Goal: Task Accomplishment & Management: Complete application form

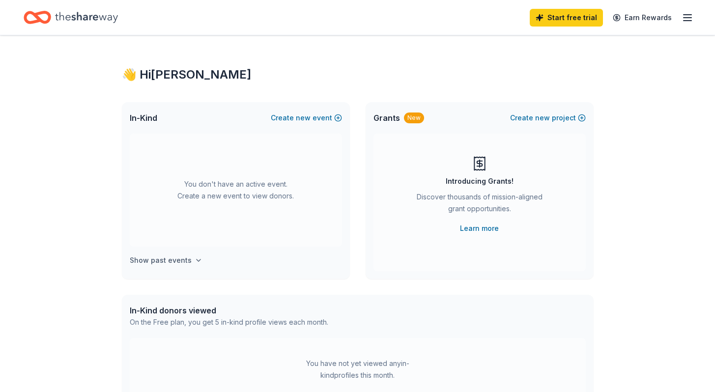
click at [185, 260] on h4 "Show past events" at bounding box center [161, 260] width 62 height 12
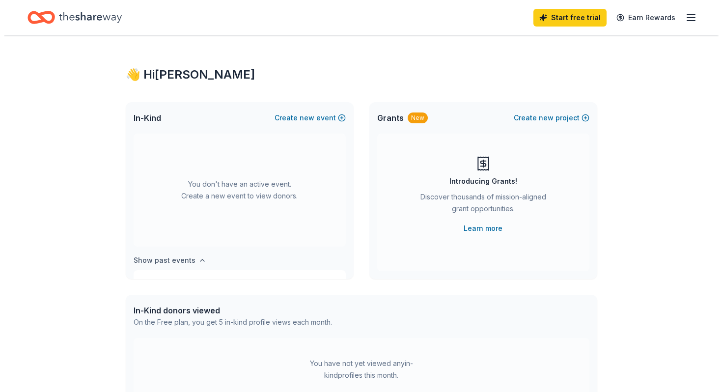
scroll to position [36, 0]
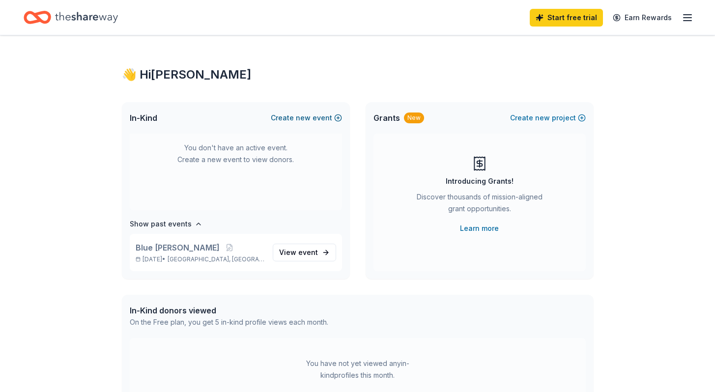
click at [294, 118] on button "Create new event" at bounding box center [306, 118] width 71 height 12
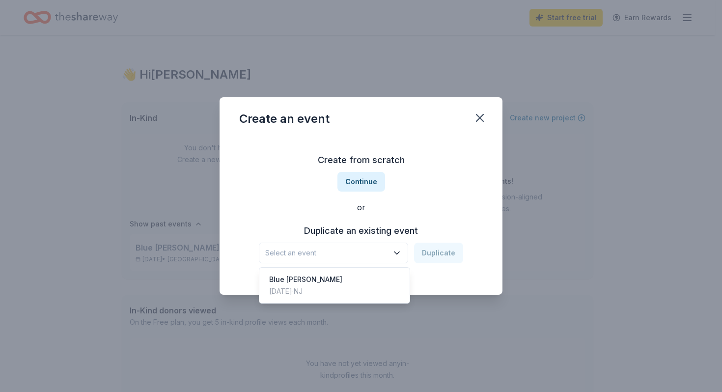
click at [396, 253] on icon "button" at bounding box center [397, 253] width 10 height 10
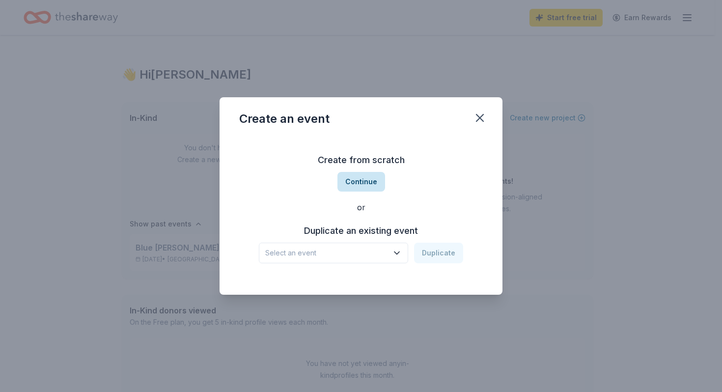
click at [361, 182] on button "Continue" at bounding box center [361, 182] width 48 height 20
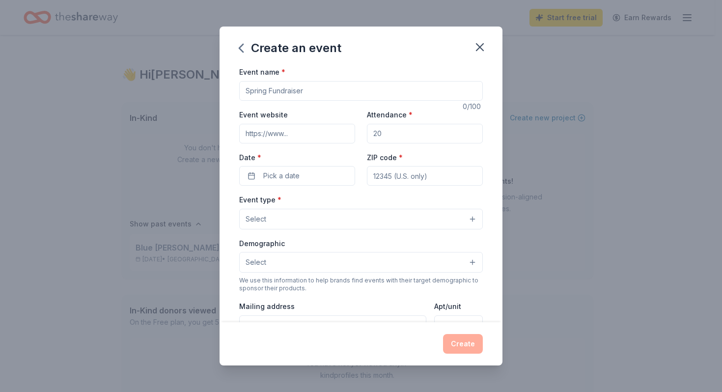
drag, startPoint x: 318, startPoint y: 94, endPoint x: 214, endPoint y: 92, distance: 104.1
click at [214, 92] on div "Create an event Event name * 0 /100 Event website Attendance * Date * Pick a da…" at bounding box center [361, 196] width 722 height 392
type input "Hillsdale Hawks Football Fundraiser"
drag, startPoint x: 386, startPoint y: 134, endPoint x: 357, endPoint y: 133, distance: 29.5
click at [357, 133] on div "Event website Attendance * Date * Pick a date ZIP code *" at bounding box center [361, 147] width 244 height 77
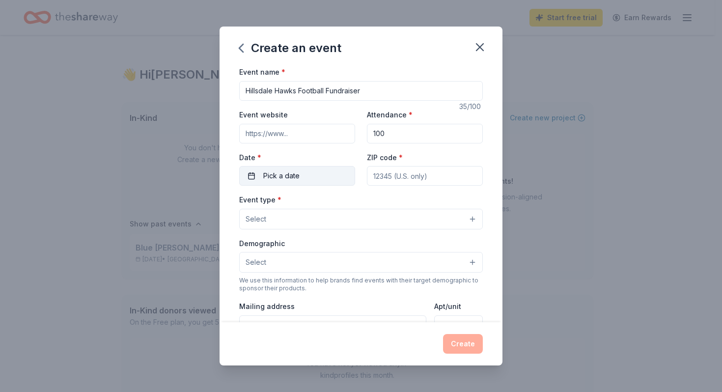
type input "100"
click at [310, 173] on button "Pick a date" at bounding box center [297, 176] width 116 height 20
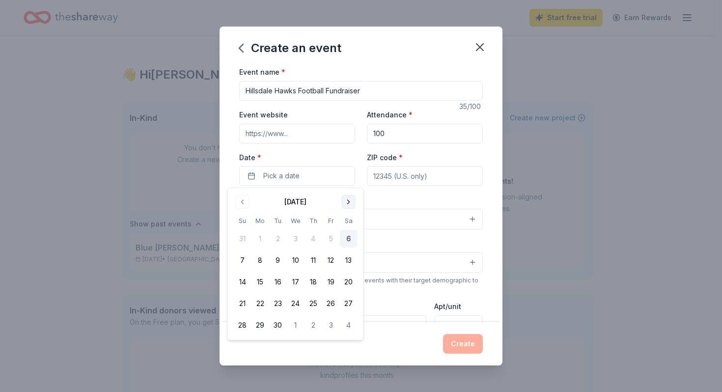
click at [348, 202] on button "Go to next month" at bounding box center [349, 202] width 14 height 14
click at [331, 282] on button "14" at bounding box center [331, 282] width 18 height 18
click at [415, 178] on input "ZIP code *" at bounding box center [425, 176] width 116 height 20
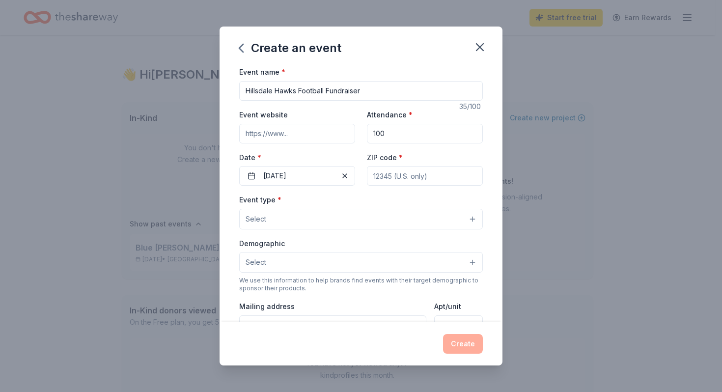
type input "07642"
type input "104 Piermont Ave"
click at [355, 220] on button "Select" at bounding box center [361, 219] width 244 height 21
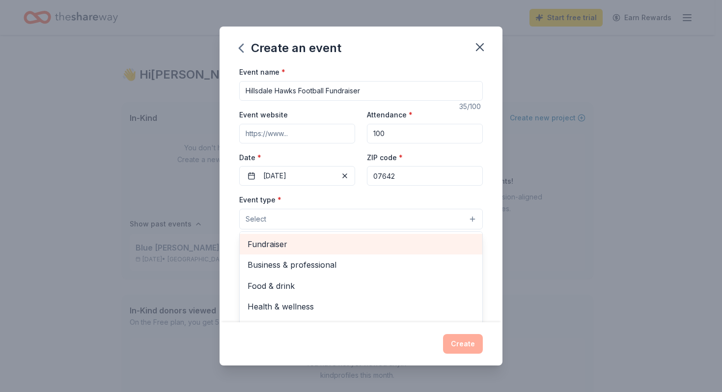
click at [313, 248] on span "Fundraiser" at bounding box center [361, 244] width 227 height 13
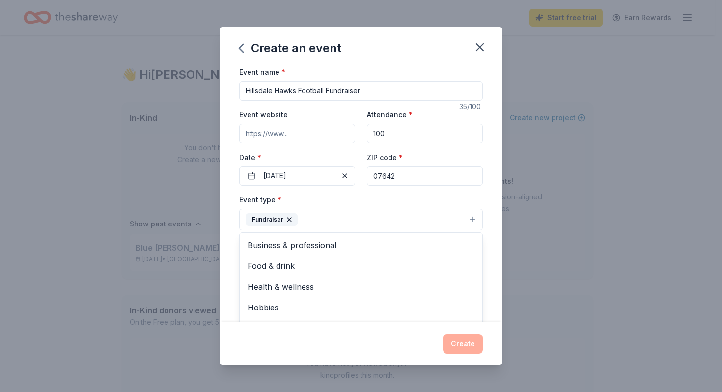
click at [582, 247] on div "Create an event Event name * Hillsdale Hawks Football Fundraiser 35 /100 Event …" at bounding box center [361, 196] width 722 height 392
click at [306, 259] on button "Select" at bounding box center [361, 263] width 244 height 21
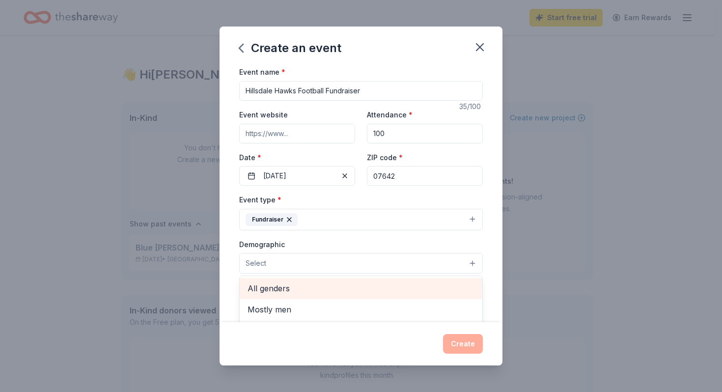
click at [288, 289] on span "All genders" at bounding box center [361, 288] width 227 height 13
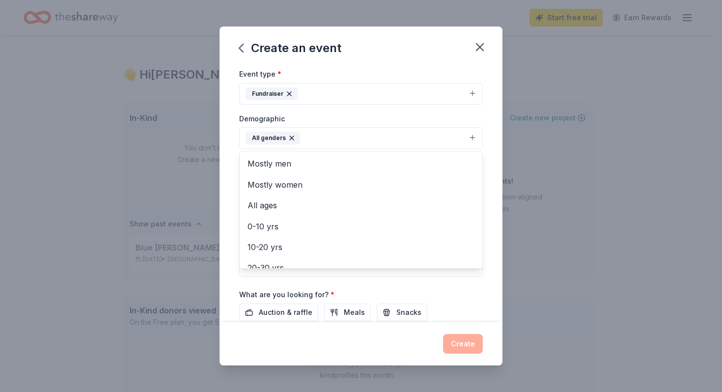
scroll to position [132, 0]
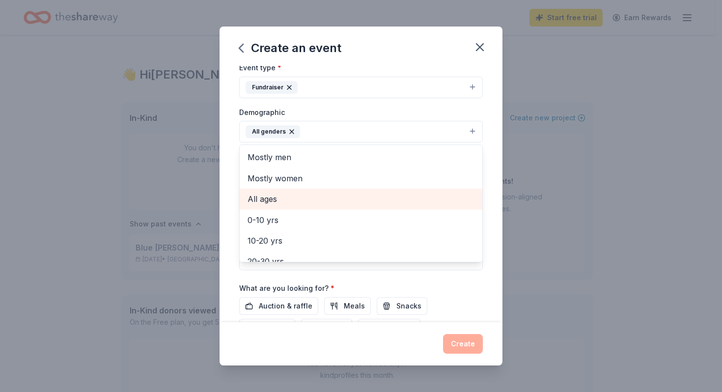
click at [338, 199] on span "All ages" at bounding box center [361, 199] width 227 height 13
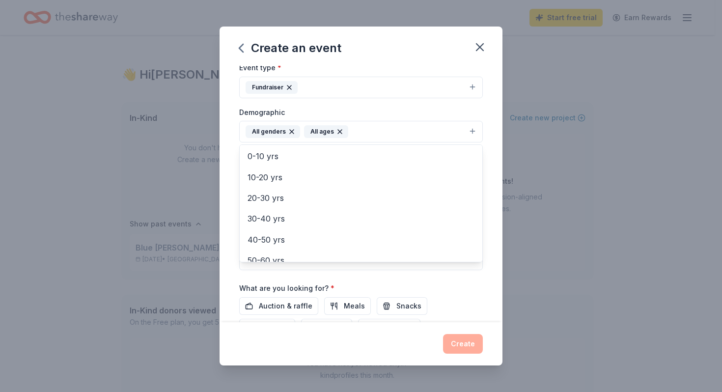
scroll to position [44, 0]
click at [269, 304] on div "Event name * Hillsdale Hawks Football Fundraiser 35 /100 Event website Attendan…" at bounding box center [361, 175] width 244 height 483
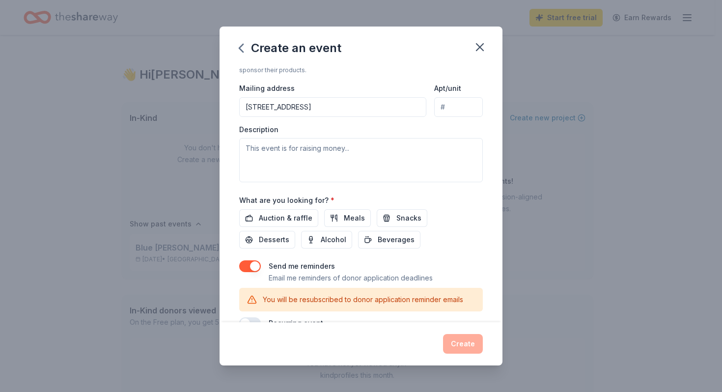
scroll to position [228, 0]
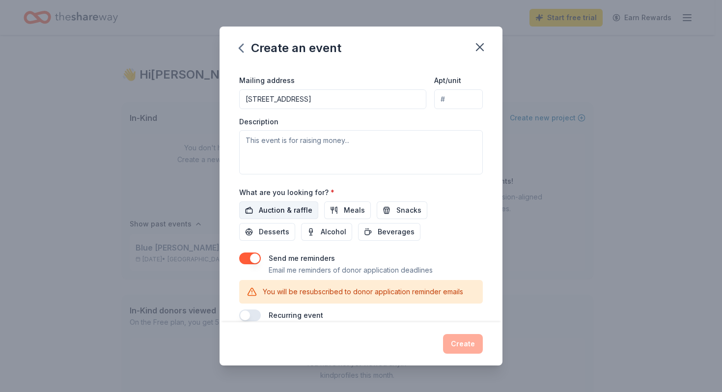
click at [275, 211] on span "Auction & raffle" at bounding box center [286, 210] width 54 height 12
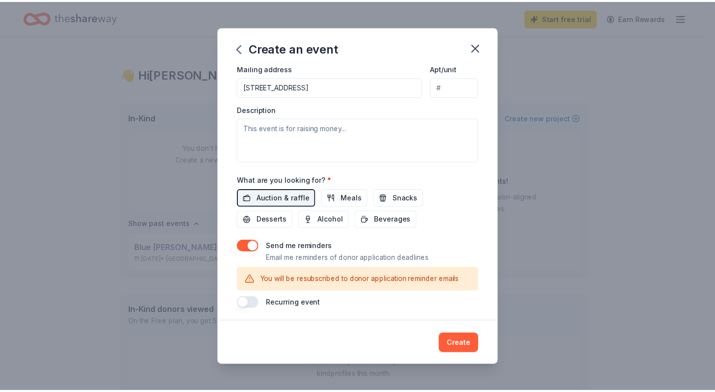
scroll to position [243, 0]
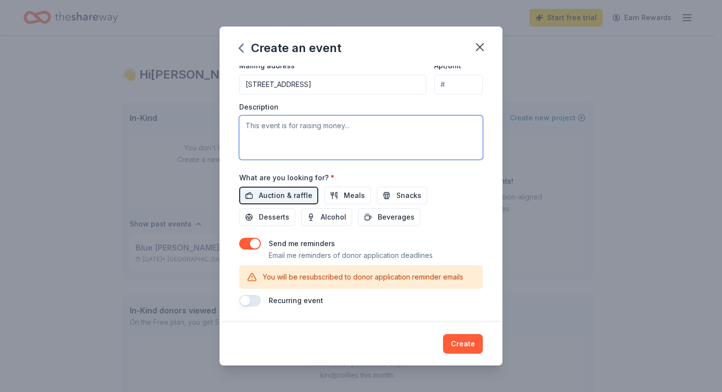
click at [337, 130] on textarea at bounding box center [361, 137] width 244 height 44
click at [247, 128] on textarea "To support Hillsdale Hawks Football" at bounding box center [361, 137] width 244 height 44
click at [427, 126] on textarea "Fundraiser to support Hillsdale Hawks Football" at bounding box center [361, 137] width 244 height 44
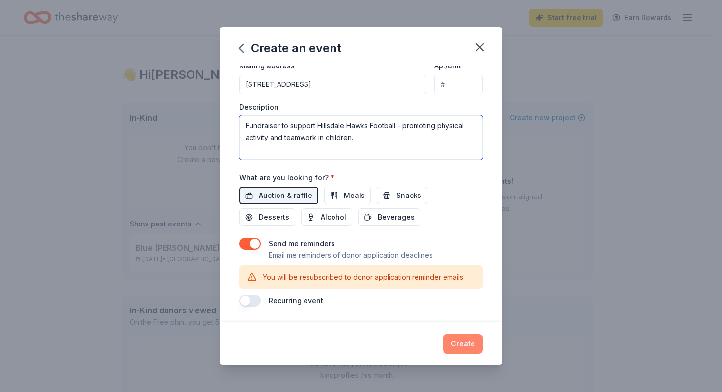
type textarea "Fundraiser to support Hillsdale Hawks Football - promoting physical activity an…"
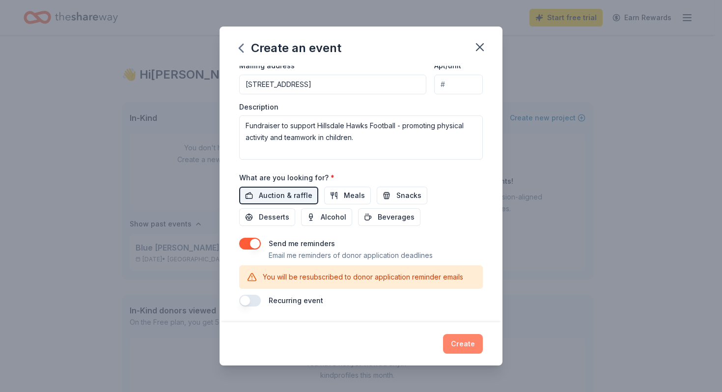
click at [454, 341] on button "Create" at bounding box center [463, 344] width 40 height 20
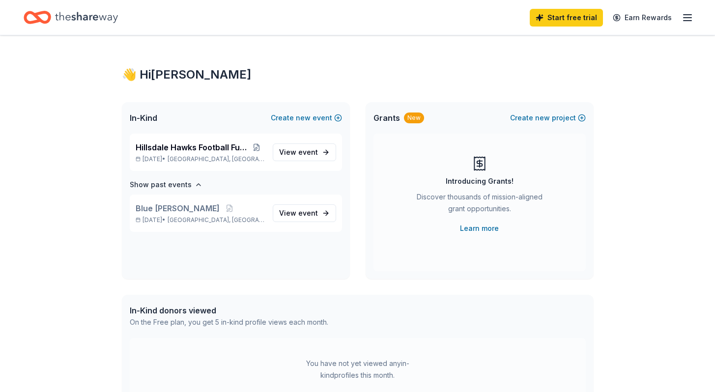
scroll to position [0, 0]
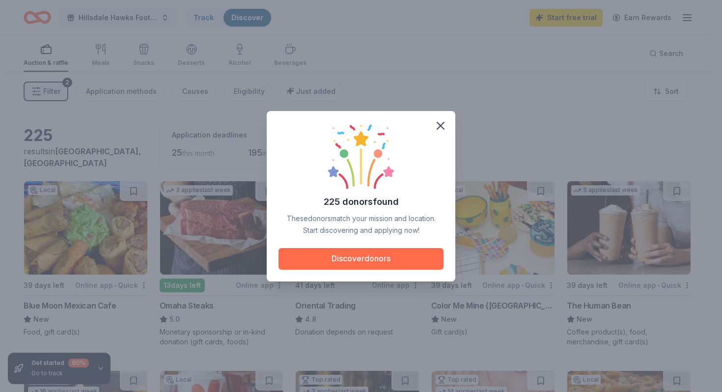
click at [405, 256] on button "Discover donors" at bounding box center [360, 259] width 165 height 22
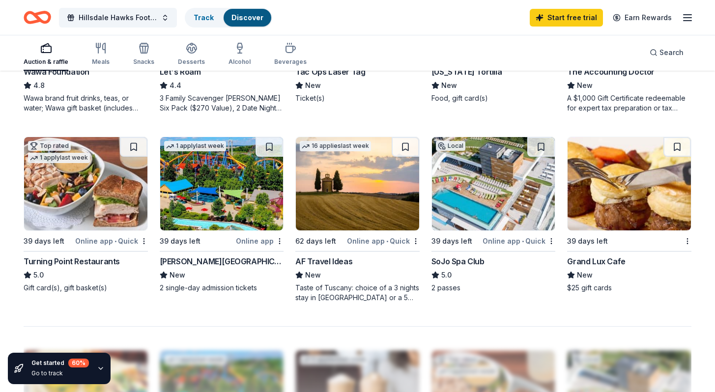
scroll to position [614, 0]
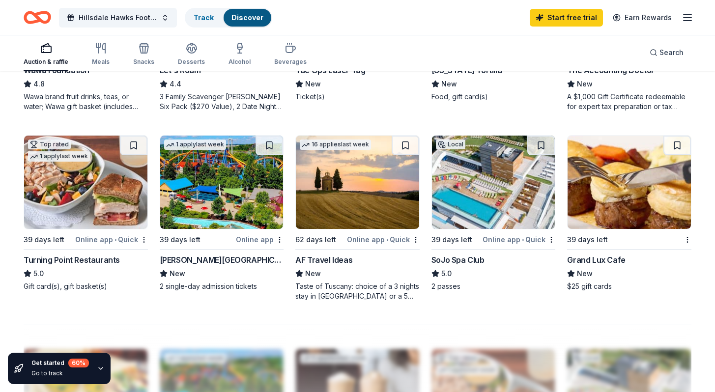
click at [102, 238] on div "Online app • Quick" at bounding box center [111, 239] width 73 height 12
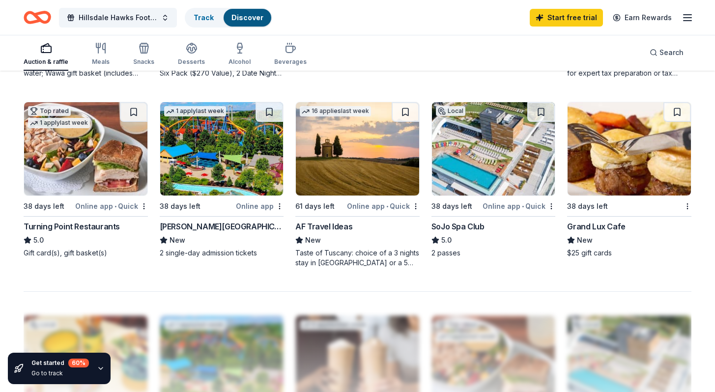
scroll to position [659, 0]
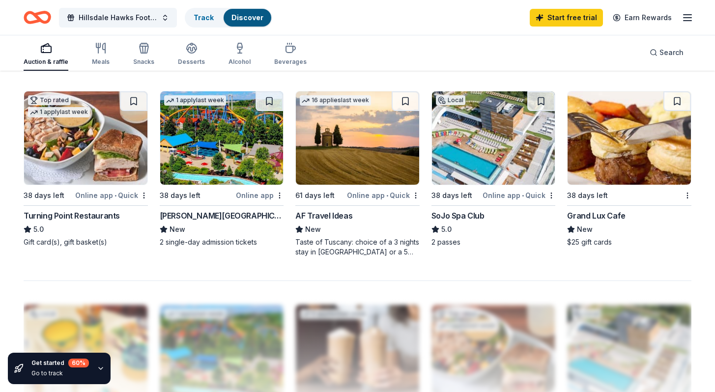
click at [517, 156] on img at bounding box center [493, 137] width 123 height 93
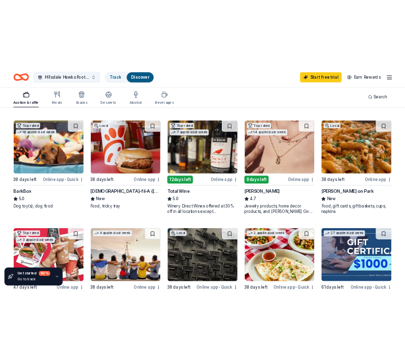
scroll to position [279, 0]
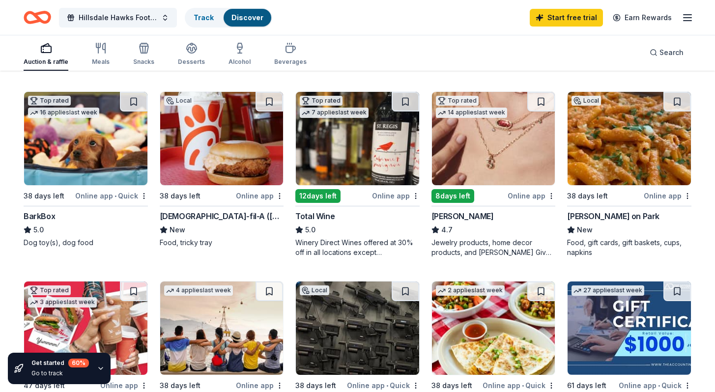
click at [535, 194] on div "Online app" at bounding box center [531, 196] width 48 height 12
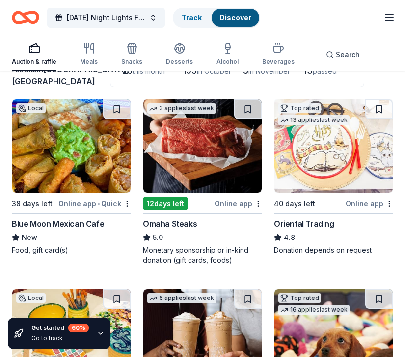
scroll to position [55, 0]
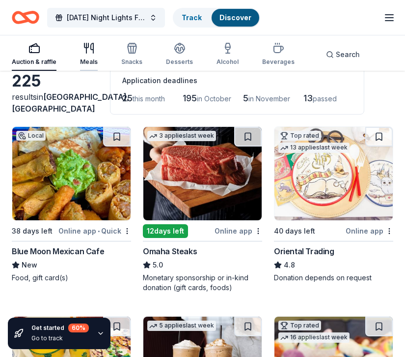
click at [88, 53] on icon "button" at bounding box center [89, 48] width 12 height 12
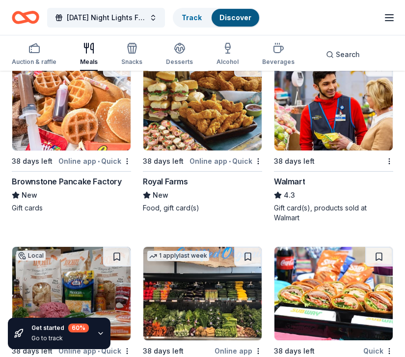
scroll to position [883, 0]
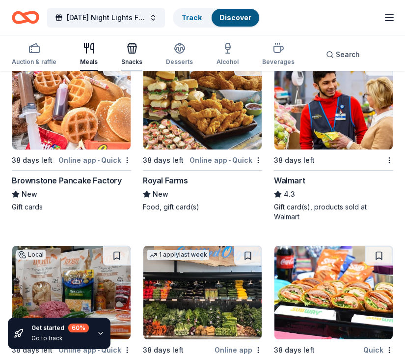
click at [133, 52] on icon "button" at bounding box center [132, 48] width 12 height 12
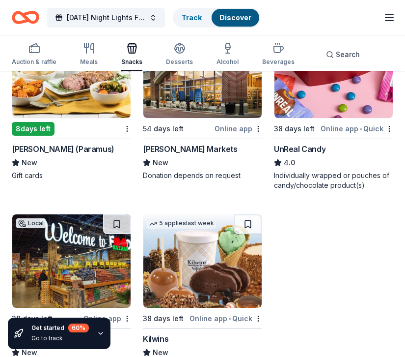
scroll to position [1088, 0]
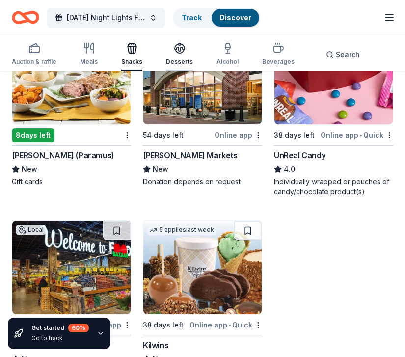
click at [176, 53] on icon "button" at bounding box center [179, 51] width 9 height 3
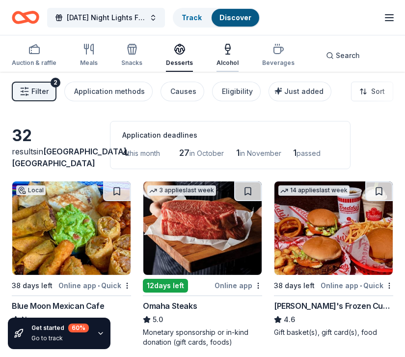
click at [225, 48] on icon "button" at bounding box center [227, 48] width 5 height 0
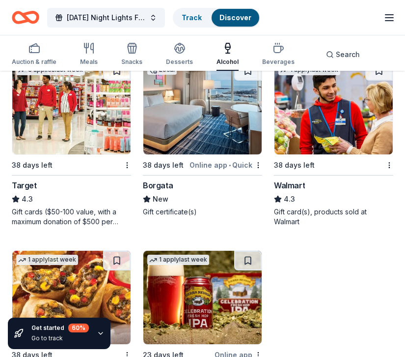
scroll to position [870, 0]
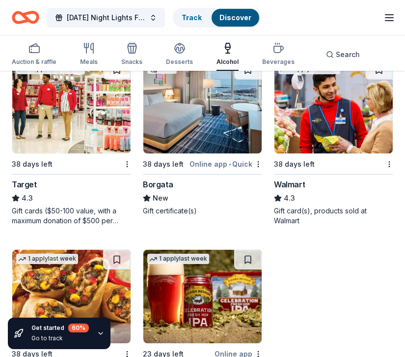
click at [161, 182] on div "Borgata" at bounding box center [158, 184] width 30 height 12
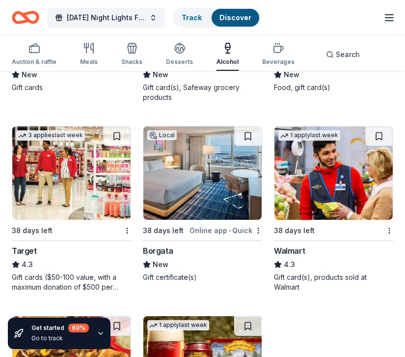
scroll to position [830, 0]
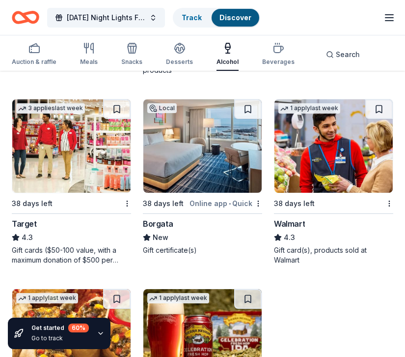
click at [233, 201] on div "Online app • Quick" at bounding box center [226, 203] width 73 height 12
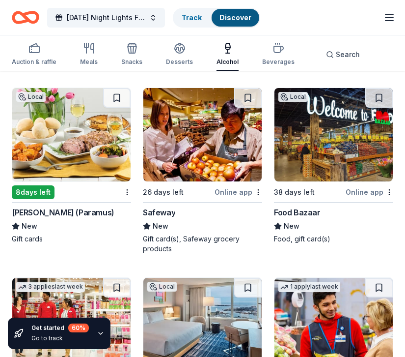
scroll to position [650, 0]
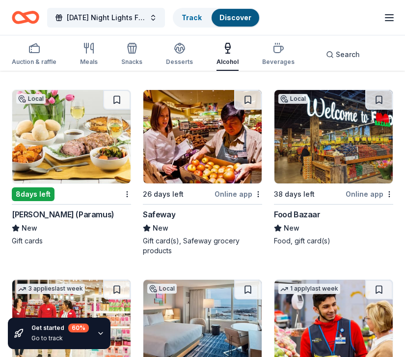
click at [56, 133] on img at bounding box center [71, 136] width 118 height 93
click at [275, 55] on div "Beverages" at bounding box center [278, 54] width 32 height 24
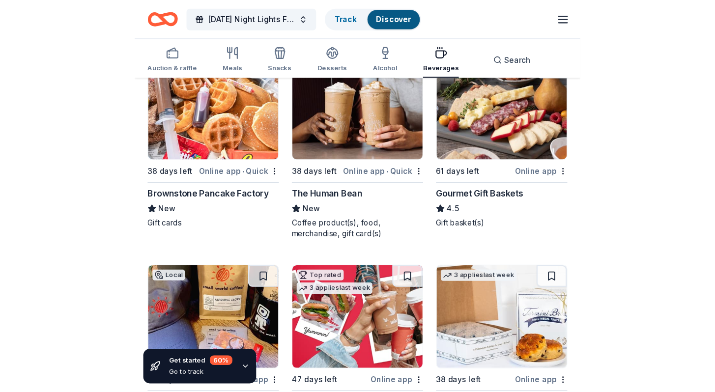
scroll to position [127, 0]
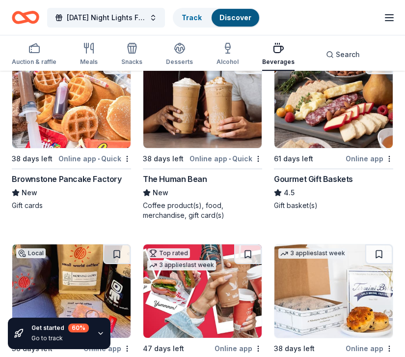
click at [87, 157] on div "Online app • Quick" at bounding box center [94, 158] width 73 height 12
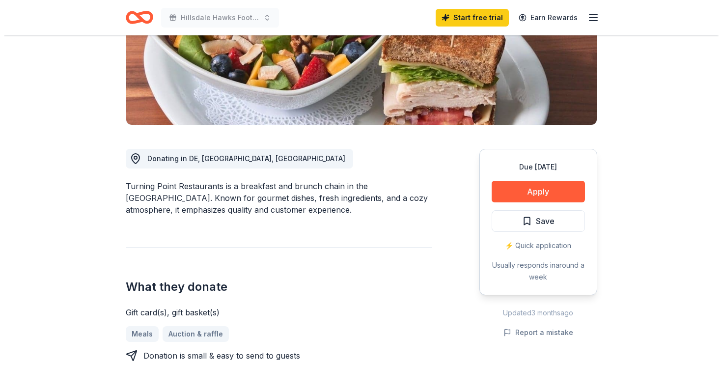
scroll to position [178, 0]
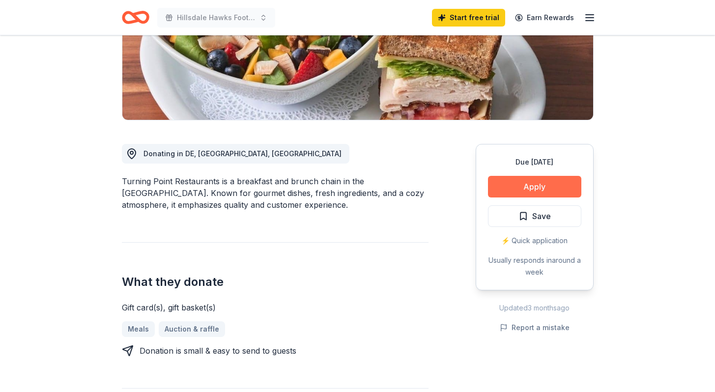
click at [531, 186] on button "Apply" at bounding box center [534, 187] width 93 height 22
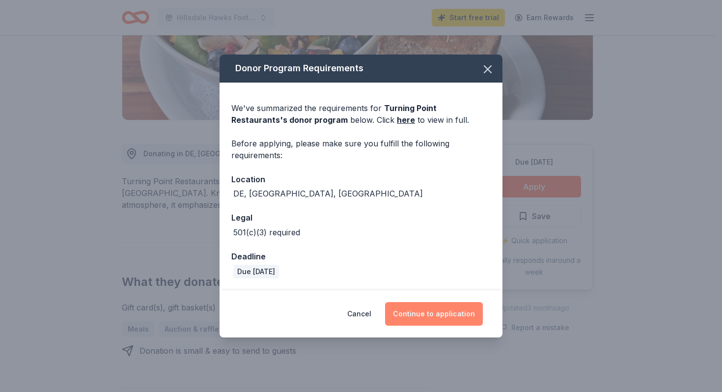
click at [433, 311] on button "Continue to application" at bounding box center [434, 314] width 98 height 24
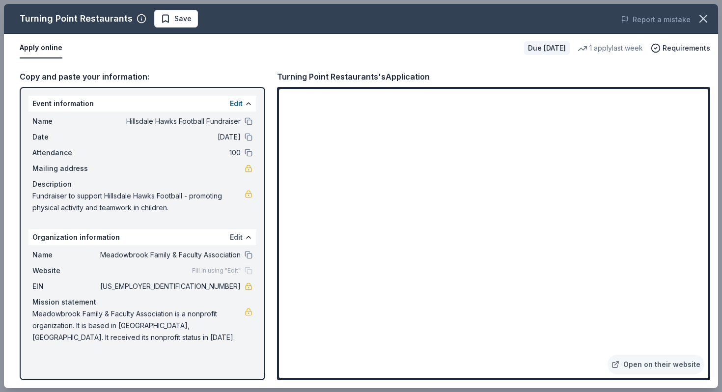
click at [234, 238] on button "Edit" at bounding box center [236, 237] width 13 height 12
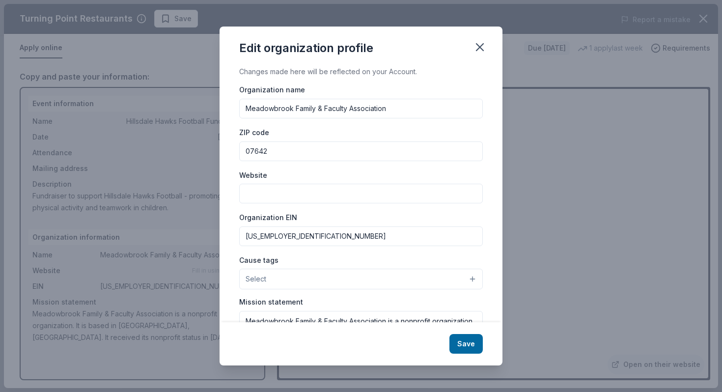
drag, startPoint x: 398, startPoint y: 108, endPoint x: 249, endPoint y: 110, distance: 148.3
click at [249, 110] on input "Meadowbrook Family & Faculty Association" at bounding box center [361, 109] width 244 height 20
type input "M"
type input "Hillsdale Hawks Football and Cheer Association"
drag, startPoint x: 298, startPoint y: 237, endPoint x: 216, endPoint y: 234, distance: 82.1
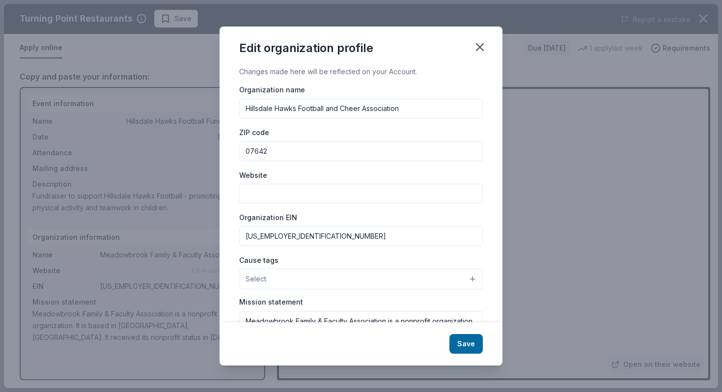
click at [216, 234] on div "Edit organization profile Changes made here will be reflected on your Account. …" at bounding box center [361, 196] width 722 height 392
type input "27-1594755"
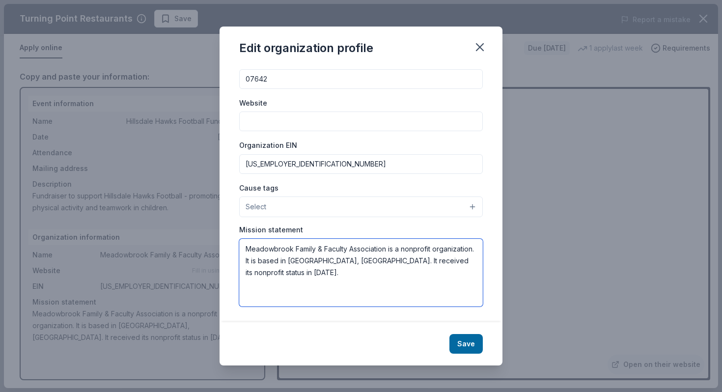
drag, startPoint x: 295, startPoint y: 272, endPoint x: 241, endPoint y: 241, distance: 62.4
click at [241, 241] on textarea "Meadowbrook Family & Faculty Association is a nonprofit organization. It is bas…" at bounding box center [361, 273] width 244 height 68
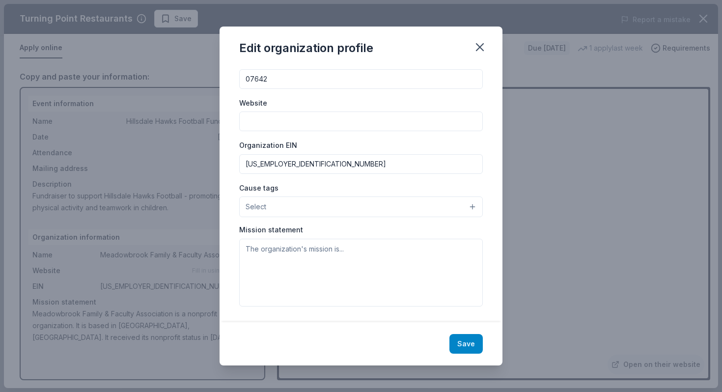
click at [466, 345] on button "Save" at bounding box center [465, 344] width 33 height 20
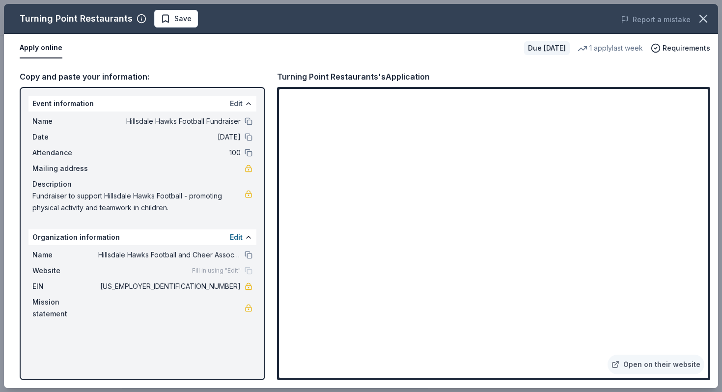
click at [234, 104] on button "Edit" at bounding box center [236, 104] width 13 height 12
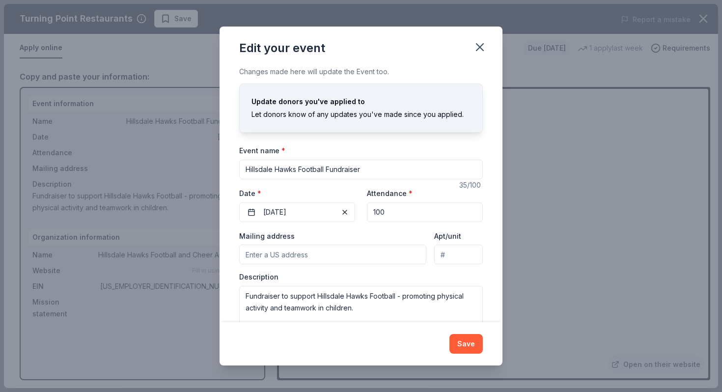
drag, startPoint x: 372, startPoint y: 171, endPoint x: 209, endPoint y: 169, distance: 163.0
click at [209, 170] on div "Edit your event Changes made here will update the Event too. Update donors you'…" at bounding box center [361, 196] width 722 height 392
type input "[DATE] Night Lights Fundraiser Dinner & Tricky Tray"
click at [458, 341] on button "Save" at bounding box center [465, 344] width 33 height 20
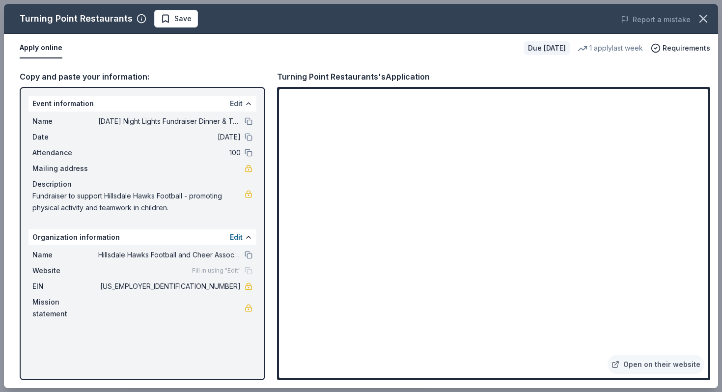
click at [239, 102] on button "Edit" at bounding box center [236, 104] width 13 height 12
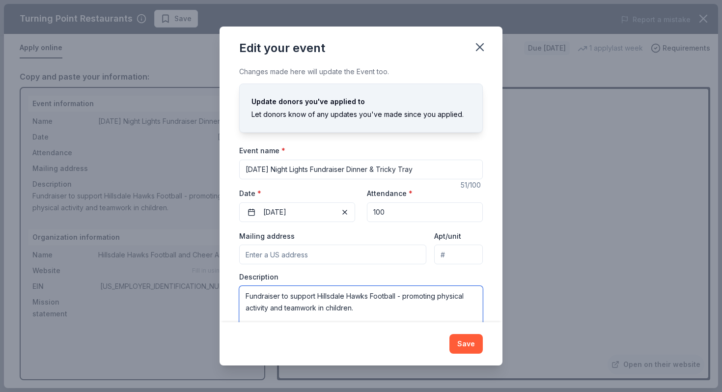
click at [396, 296] on textarea "Fundraiser to support Hillsdale Hawks Football - promoting physical activity an…" at bounding box center [361, 308] width 244 height 44
click at [422, 309] on textarea "Fundraiser to support Hillsdale Hawks Football and Cheer - promoting physical a…" at bounding box center [361, 308] width 244 height 44
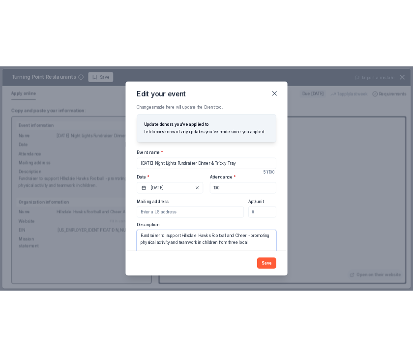
scroll to position [2, 0]
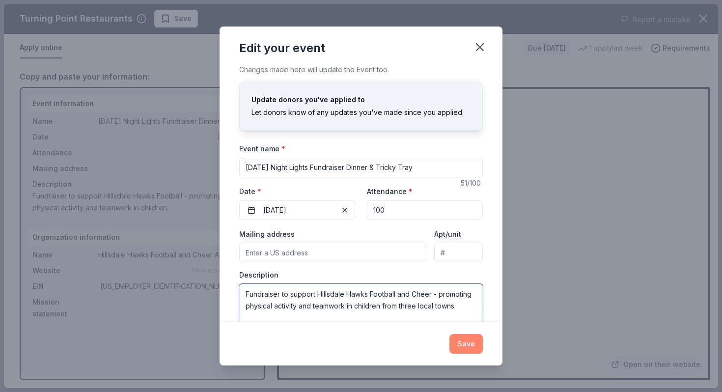
type textarea "Fundraiser to support Hillsdale Hawks Football and Cheer - promoting physical a…"
click at [467, 346] on button "Save" at bounding box center [465, 344] width 33 height 20
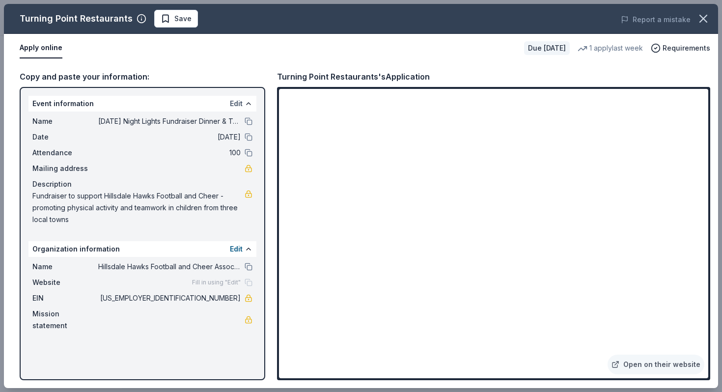
click at [236, 103] on button "Edit" at bounding box center [236, 104] width 13 height 12
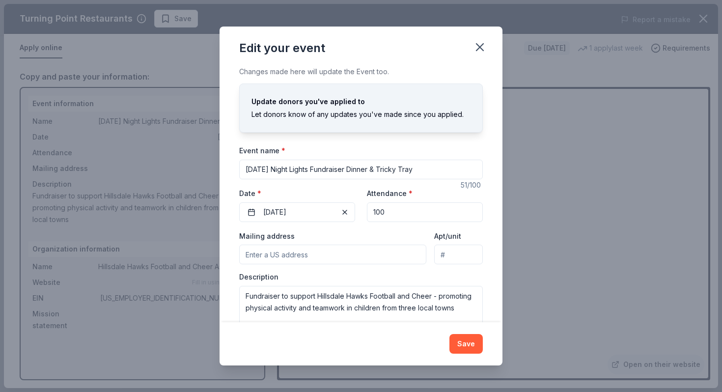
drag, startPoint x: 382, startPoint y: 216, endPoint x: 363, endPoint y: 216, distance: 18.7
click at [367, 216] on input "100" at bounding box center [425, 212] width 116 height 20
type input "150"
click at [474, 346] on button "Save" at bounding box center [465, 344] width 33 height 20
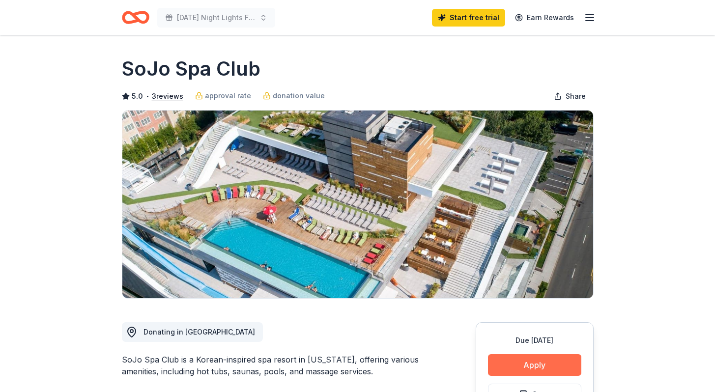
click at [510, 361] on button "Apply" at bounding box center [534, 365] width 93 height 22
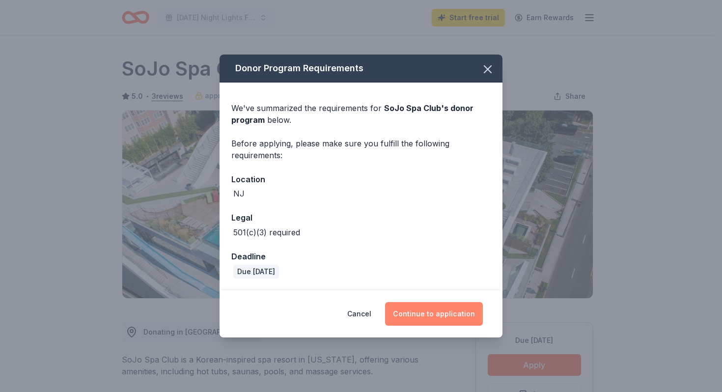
click at [432, 313] on button "Continue to application" at bounding box center [434, 314] width 98 height 24
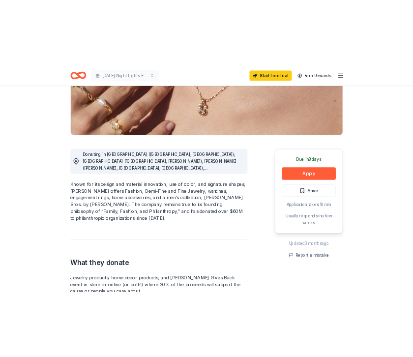
scroll to position [217, 0]
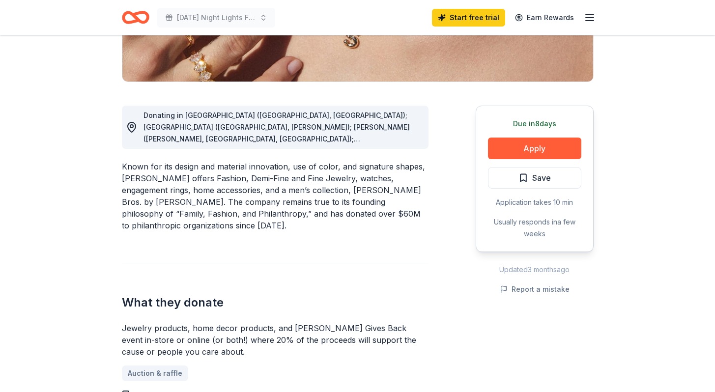
click at [356, 130] on span "Donating in AL (Birmingham, Huntsville); AR (Little Rock, Rogers); AZ (Chandler…" at bounding box center [276, 239] width 266 height 256
click at [514, 150] on button "Apply" at bounding box center [534, 149] width 93 height 22
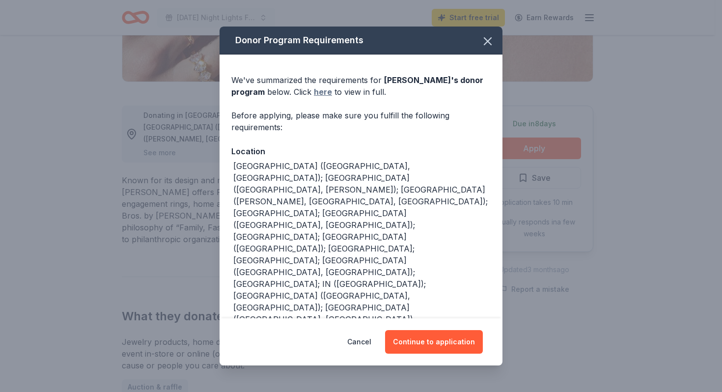
click at [325, 93] on link "here" at bounding box center [323, 92] width 18 height 12
click at [449, 338] on button "Continue to application" at bounding box center [434, 342] width 98 height 24
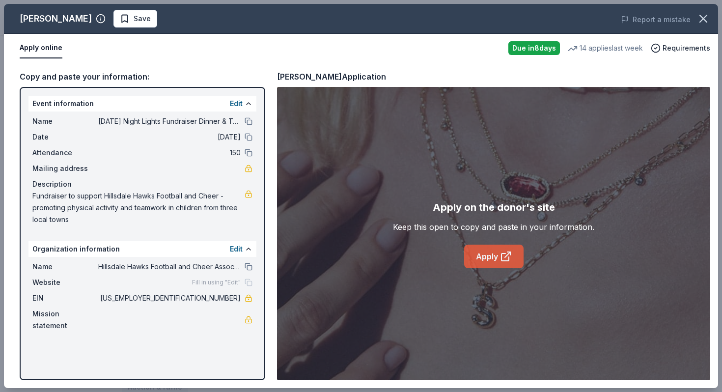
click at [489, 249] on link "Apply" at bounding box center [493, 257] width 59 height 24
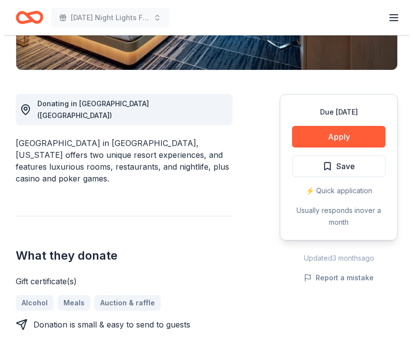
scroll to position [243, 0]
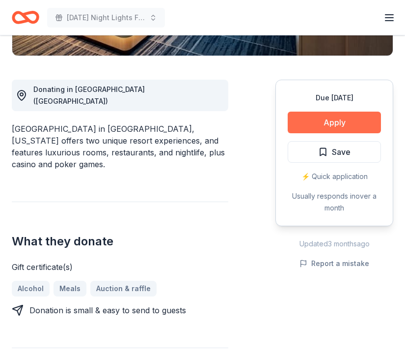
click at [312, 123] on button "Apply" at bounding box center [334, 122] width 93 height 22
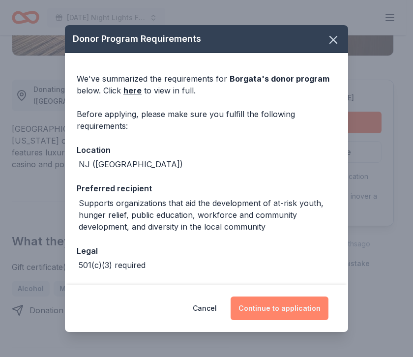
click at [278, 304] on button "Continue to application" at bounding box center [279, 308] width 98 height 24
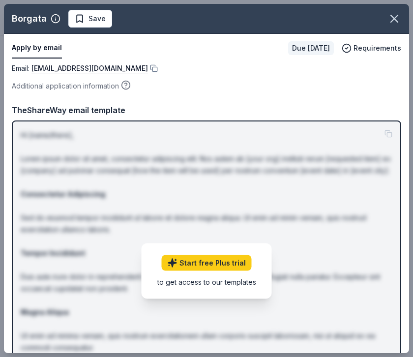
drag, startPoint x: 410, startPoint y: 106, endPoint x: 405, endPoint y: 120, distance: 15.4
click at [405, 120] on div "Borgata Save Apply by email Due [DATE] Requirements Email : [EMAIL_ADDRESS][DOM…" at bounding box center [206, 178] width 413 height 357
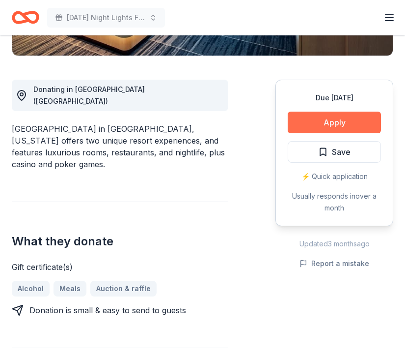
click at [338, 115] on button "Apply" at bounding box center [334, 122] width 93 height 22
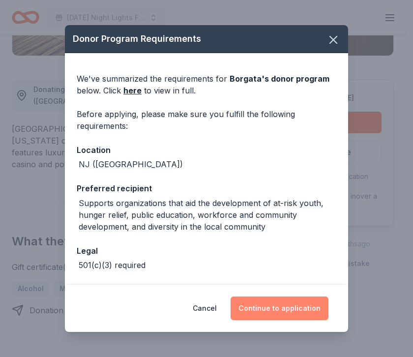
click at [289, 298] on button "Continue to application" at bounding box center [279, 308] width 98 height 24
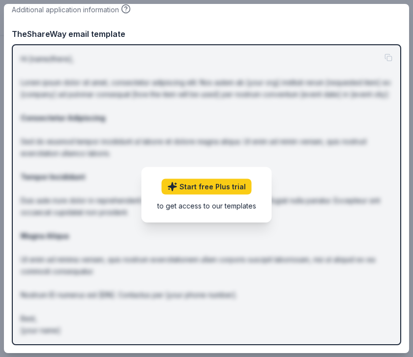
scroll to position [0, 0]
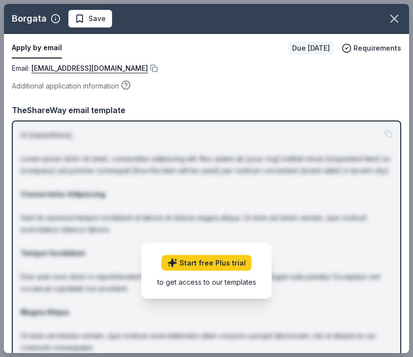
click at [372, 81] on div "Additional application information" at bounding box center [206, 86] width 389 height 12
click at [99, 71] on link "[EMAIL_ADDRESS][DOMAIN_NAME]" at bounding box center [89, 68] width 116 height 12
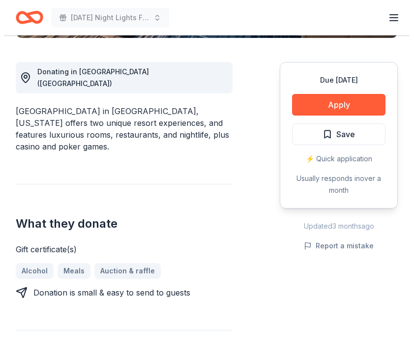
scroll to position [263, 0]
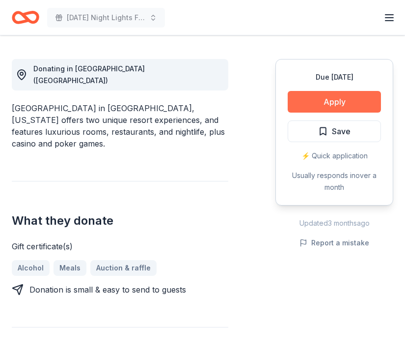
click at [320, 105] on button "Apply" at bounding box center [334, 102] width 93 height 22
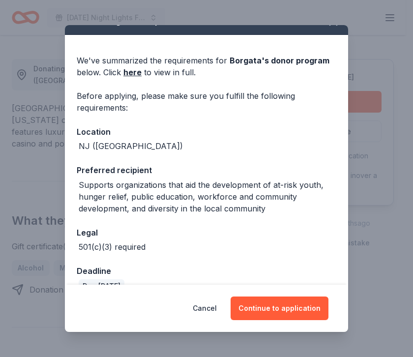
scroll to position [38, 0]
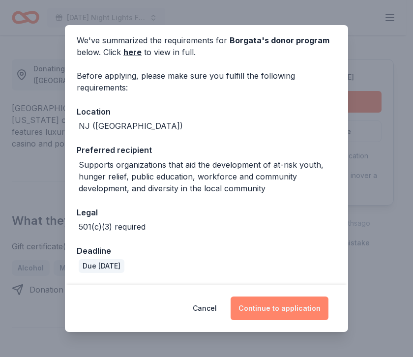
click at [268, 311] on button "Continue to application" at bounding box center [279, 308] width 98 height 24
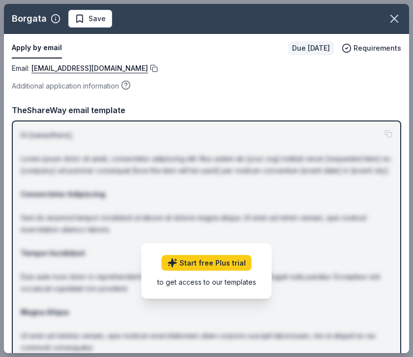
click at [148, 69] on button at bounding box center [153, 68] width 10 height 8
click at [148, 67] on button at bounding box center [153, 68] width 10 height 8
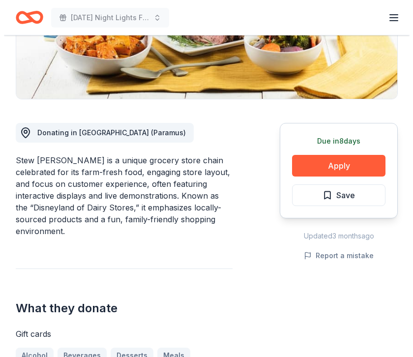
scroll to position [201, 0]
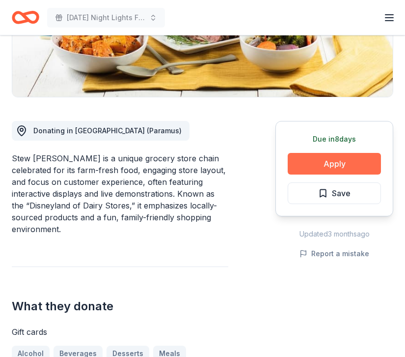
click at [312, 161] on button "Apply" at bounding box center [334, 164] width 93 height 22
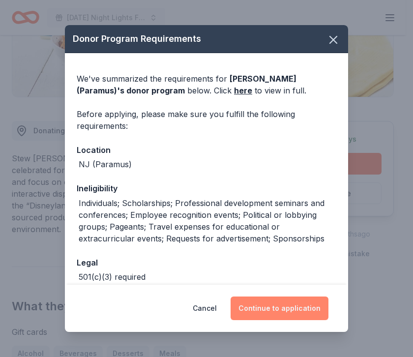
click at [300, 305] on button "Continue to application" at bounding box center [279, 308] width 98 height 24
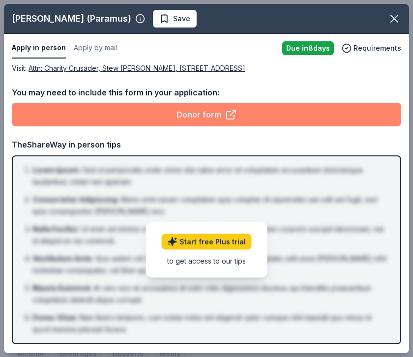
click at [173, 119] on link "Donor form" at bounding box center [206, 115] width 389 height 24
click at [212, 119] on link "Donor form" at bounding box center [206, 115] width 389 height 24
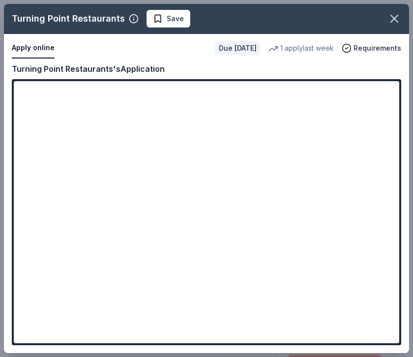
scroll to position [178, 0]
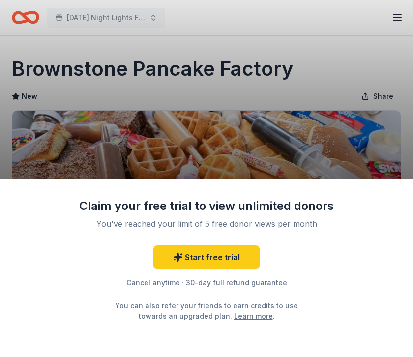
click at [375, 93] on div "Claim your free trial to view unlimited donors You've reached your limit of 5 f…" at bounding box center [206, 178] width 413 height 357
